Goal: Task Accomplishment & Management: Complete application form

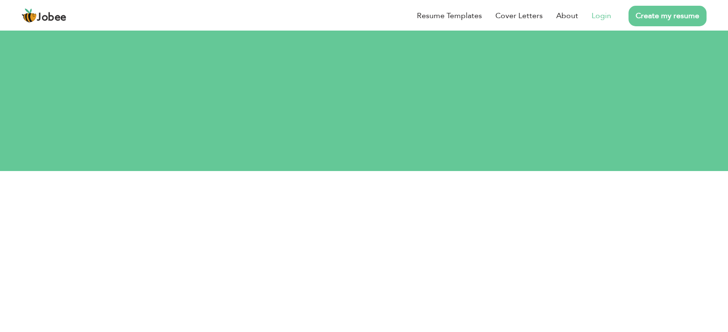
click at [609, 19] on link "Login" at bounding box center [601, 15] width 20 height 11
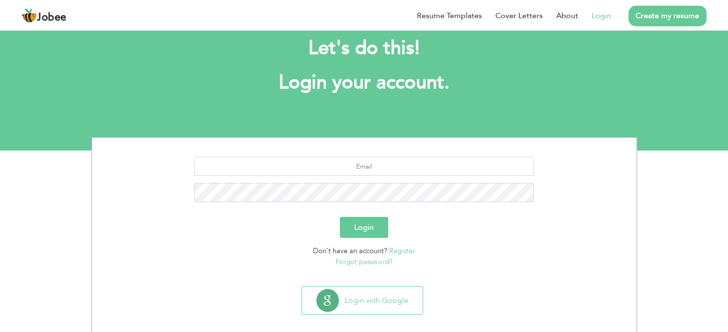
scroll to position [30, 0]
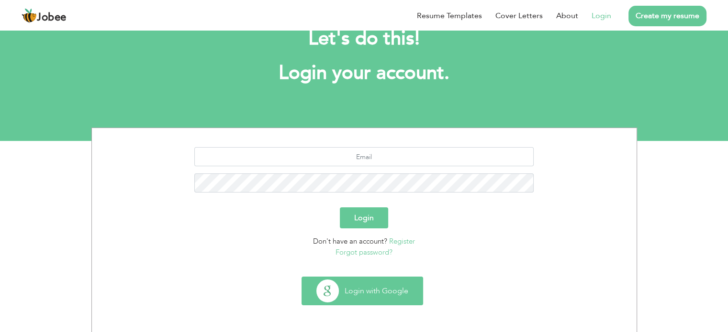
click at [381, 288] on button "Login with Google" at bounding box center [362, 291] width 121 height 28
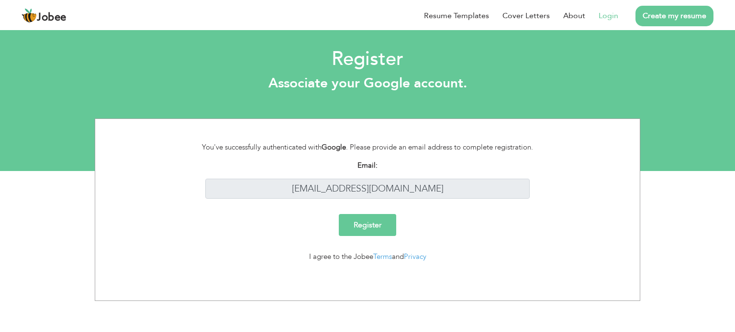
click at [371, 227] on input "Register" at bounding box center [367, 225] width 57 height 22
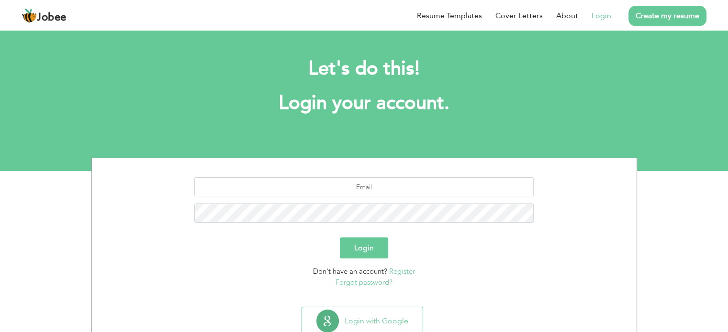
click at [606, 17] on link "Login" at bounding box center [601, 15] width 20 height 11
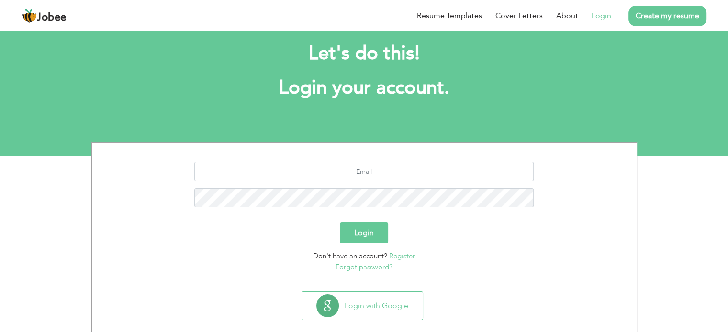
scroll to position [30, 0]
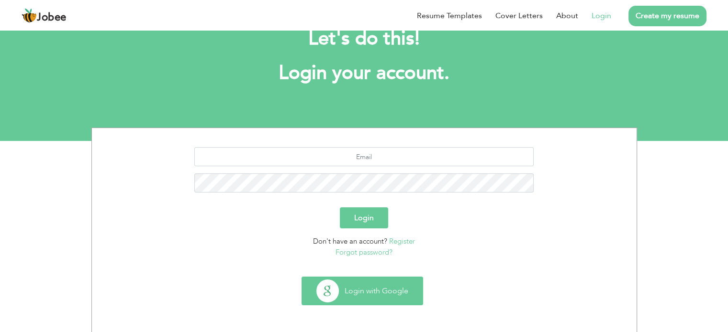
click at [392, 281] on button "Login with Google" at bounding box center [362, 291] width 121 height 28
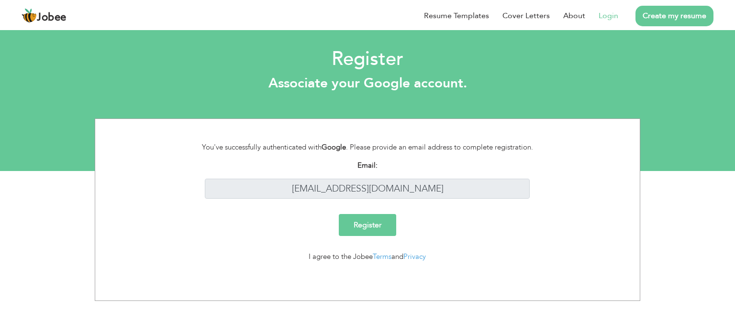
click at [381, 228] on input "Register" at bounding box center [367, 225] width 57 height 22
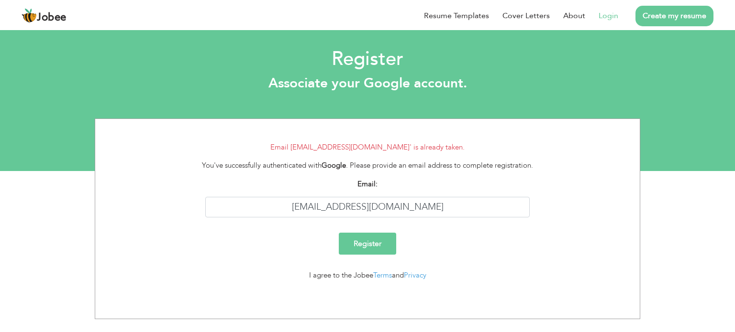
click at [371, 246] on input "Register" at bounding box center [367, 244] width 57 height 22
click at [379, 242] on input "Register" at bounding box center [367, 244] width 57 height 22
click at [609, 15] on link "Login" at bounding box center [608, 15] width 20 height 11
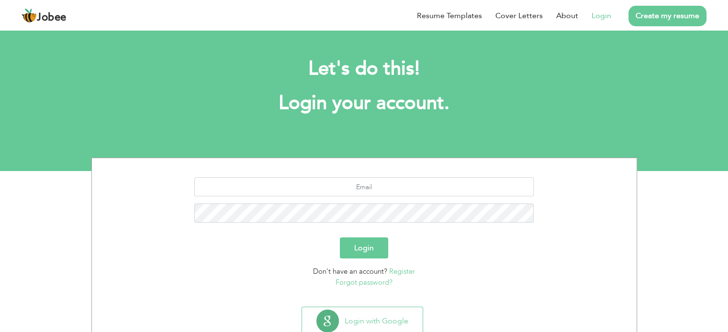
scroll to position [30, 0]
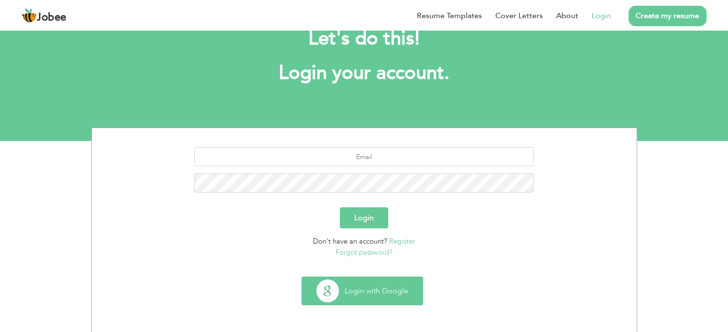
click at [373, 290] on button "Login with Google" at bounding box center [362, 291] width 121 height 28
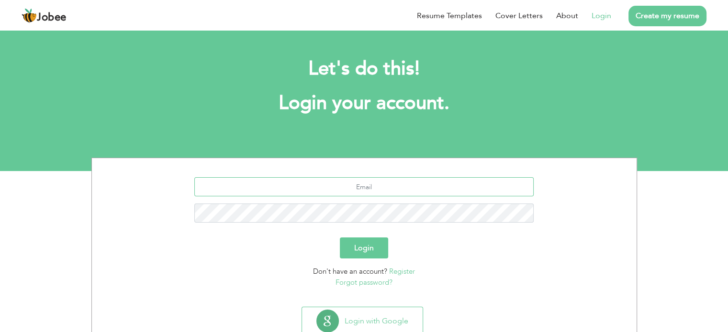
click at [374, 191] on input "text" at bounding box center [363, 186] width 339 height 19
type input "[EMAIL_ADDRESS][DOMAIN_NAME]"
click at [363, 250] on button "Login" at bounding box center [364, 248] width 48 height 21
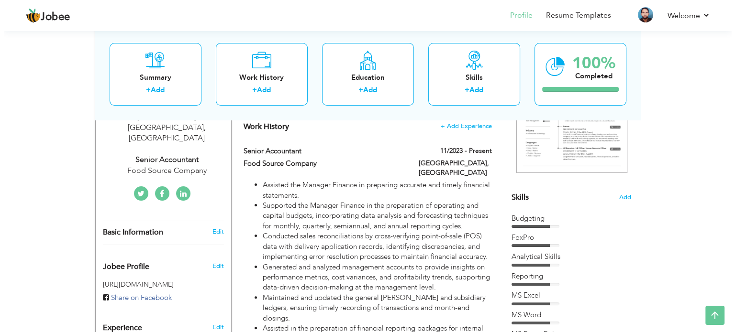
scroll to position [191, 0]
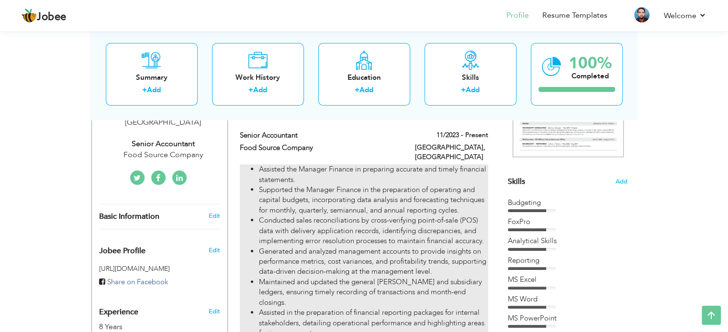
click at [306, 174] on li "Assisted the Manager Finance in preparing accurate and timely financial stateme…" at bounding box center [373, 175] width 229 height 21
type input "Senior Accountant"
type input "Food Source Company"
type input "11/2023"
type input "[GEOGRAPHIC_DATA]"
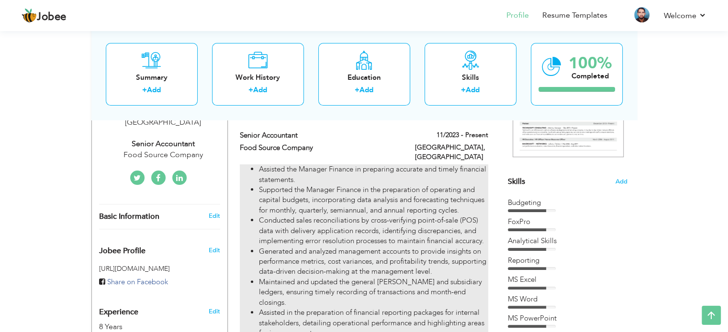
type input "[GEOGRAPHIC_DATA]"
checkbox input "true"
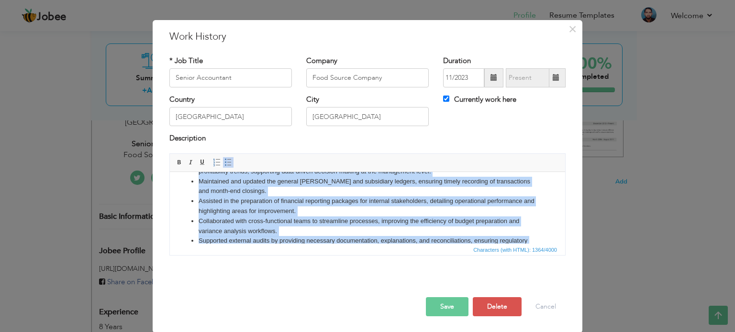
scroll to position [96, 0]
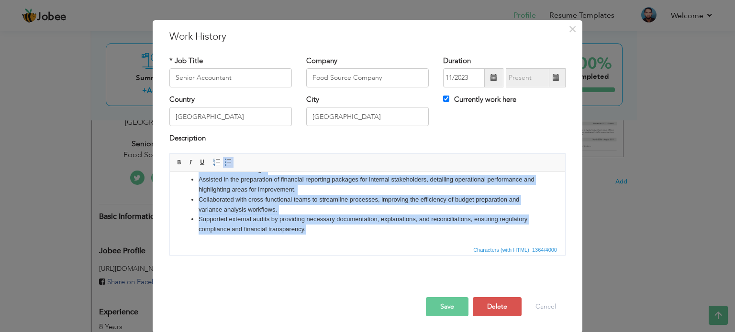
drag, startPoint x: 190, startPoint y: 185, endPoint x: 415, endPoint y: 233, distance: 230.0
click at [415, 233] on ul "Assisted the Manager Finance in preparing accurate and timely financial stateme…" at bounding box center [367, 159] width 376 height 149
copy ul "Assisted the Manager Finance in preparing accurate and timely financial stateme…"
click at [321, 234] on html "Assisted the Manager Finance in preparing accurate and timely financial stateme…" at bounding box center [367, 160] width 395 height 168
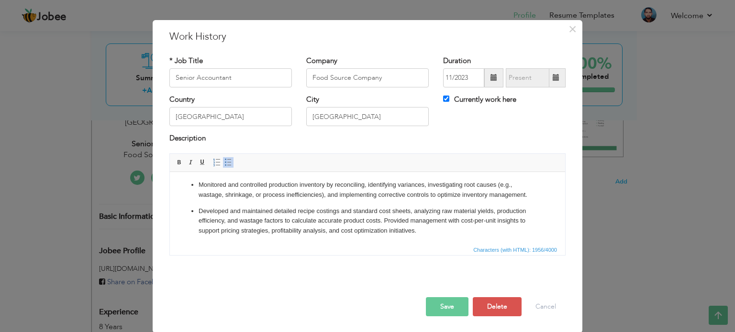
scroll to position [159, 0]
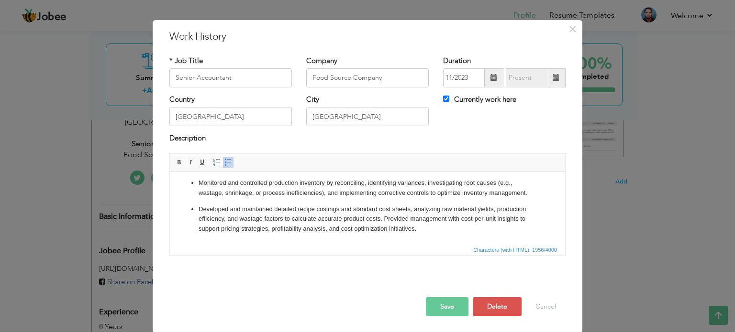
click at [486, 210] on p "Developed and maintained detailed recipe costings and standard cost sheets, ana…" at bounding box center [368, 219] width 338 height 30
copy p "yields"
click at [429, 215] on p "Developed and maintained detailed recipe costings and standard cost sheets, ana…" at bounding box center [368, 219] width 338 height 30
click at [445, 309] on button "Save" at bounding box center [447, 307] width 43 height 19
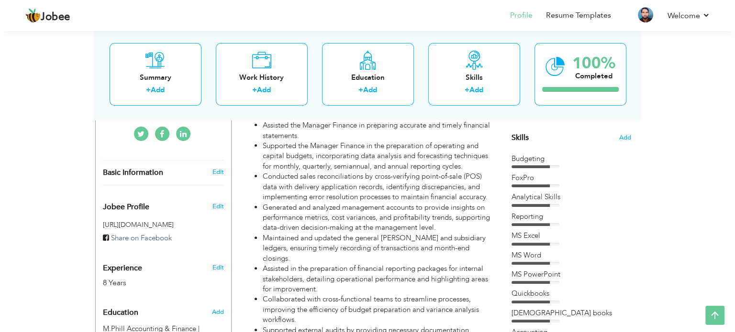
scroll to position [191, 0]
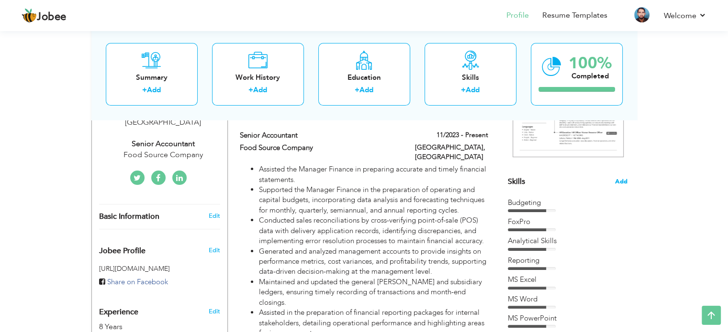
click at [621, 181] on span "Add" at bounding box center [621, 181] width 12 height 9
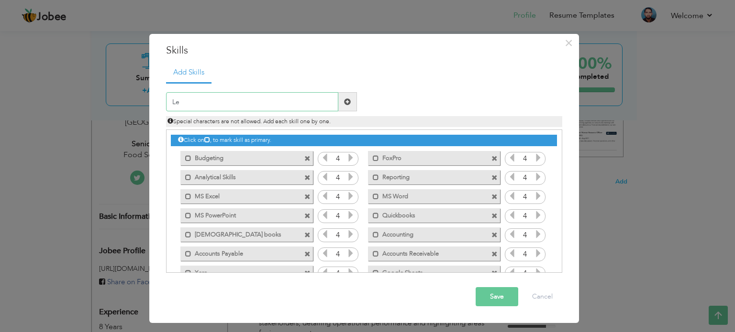
type input "L"
type input "Looped / Odoo"
click at [347, 97] on span at bounding box center [347, 101] width 19 height 19
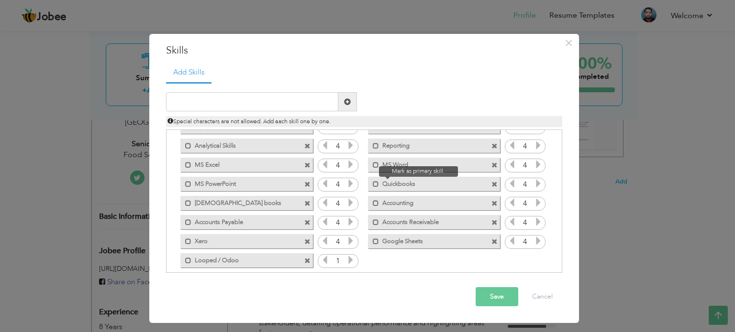
scroll to position [40, 0]
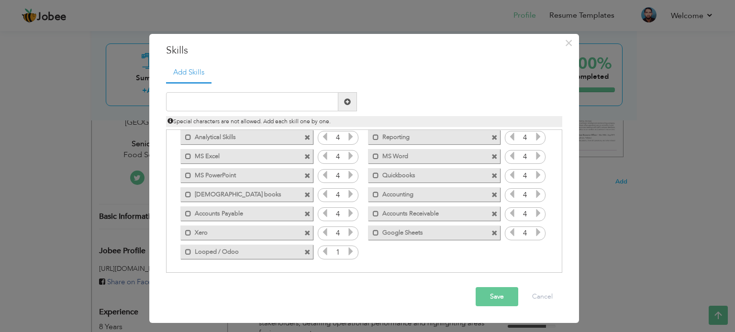
click at [348, 252] on icon at bounding box center [350, 251] width 9 height 9
click at [324, 250] on icon at bounding box center [325, 251] width 9 height 9
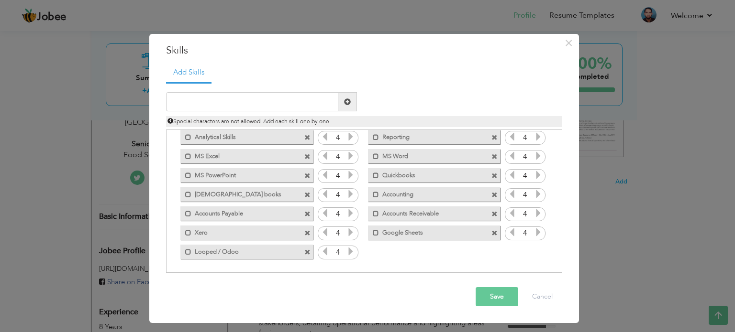
click at [493, 297] on button "Save" at bounding box center [497, 297] width 43 height 19
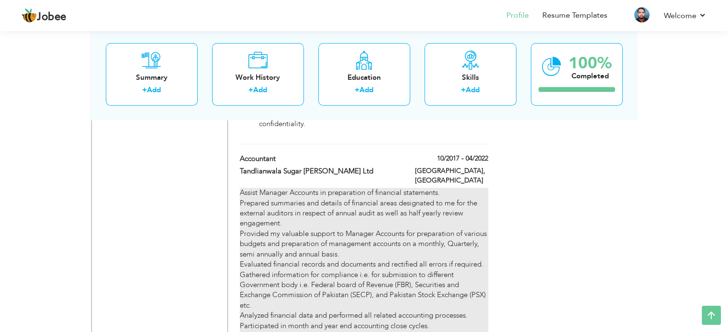
scroll to position [678, 0]
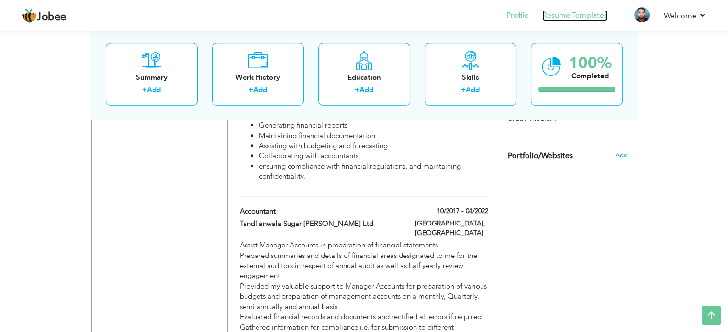
click at [547, 15] on link "Resume Templates" at bounding box center [574, 15] width 65 height 11
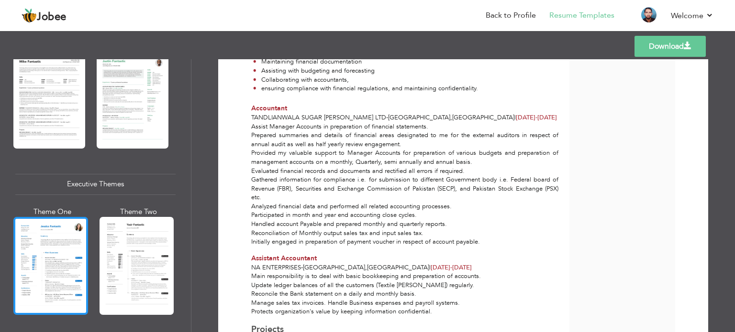
scroll to position [670, 0]
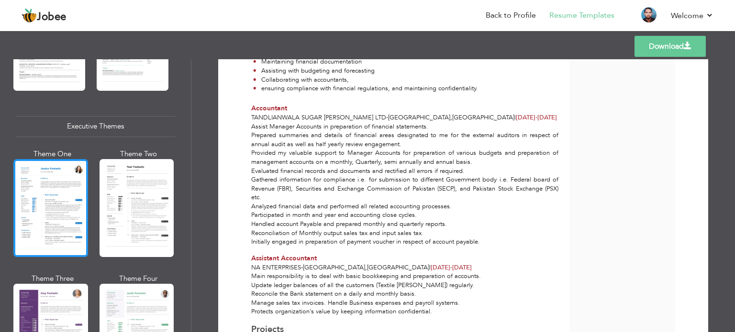
click at [56, 187] on div at bounding box center [50, 208] width 75 height 98
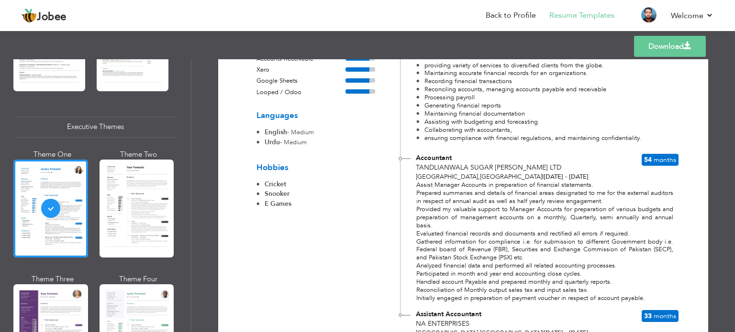
scroll to position [474, 0]
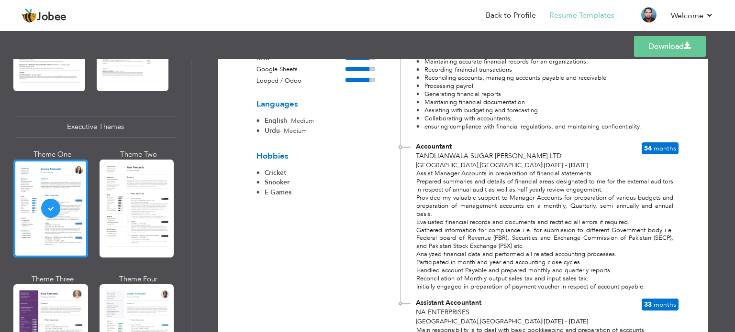
click at [681, 48] on link "Download" at bounding box center [670, 46] width 72 height 21
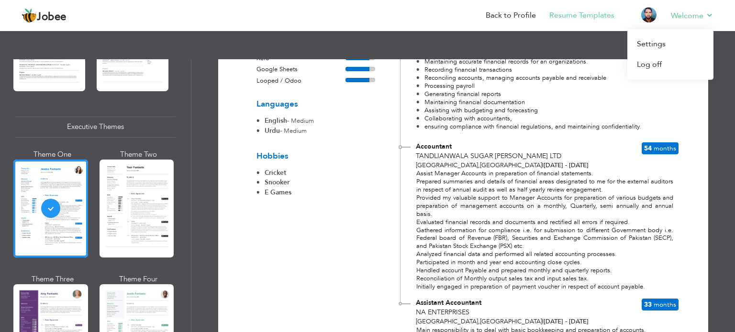
click at [679, 9] on li "Welcome Settings Log off" at bounding box center [685, 16] width 56 height 26
click at [643, 67] on link "Log off" at bounding box center [670, 65] width 86 height 21
